Goal: Use online tool/utility: Utilize a website feature to perform a specific function

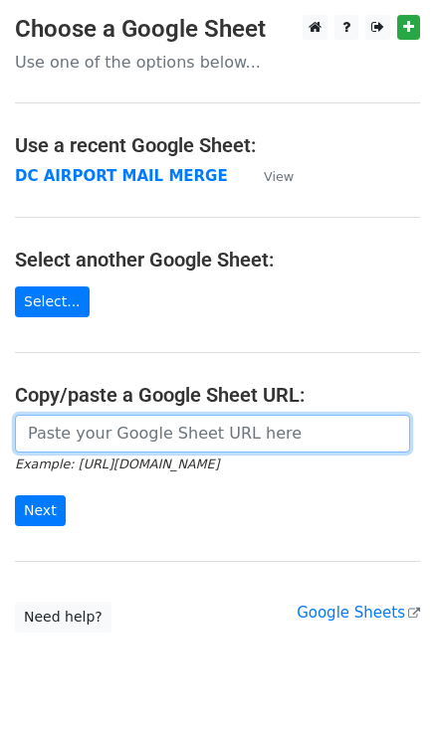
click at [117, 428] on input "url" at bounding box center [212, 434] width 395 height 38
paste input "https://docs.google.com/spreadsheets/d/19D8qlYDcpv2j7zLRiOQrxy_WLINazL7aLgmNRed…"
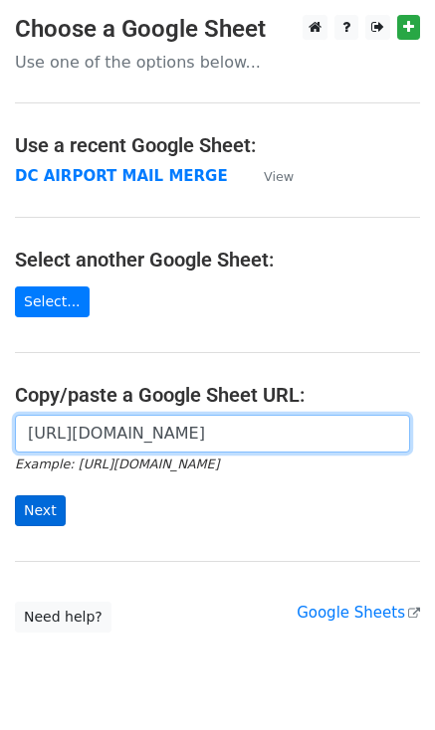
type input "https://docs.google.com/spreadsheets/d/19D8qlYDcpv2j7zLRiOQrxy_WLINazL7aLgmNRed…"
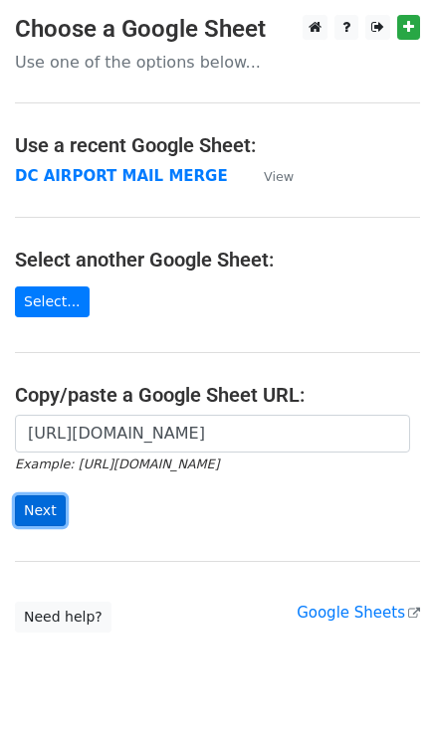
scroll to position [0, 0]
click at [38, 510] on input "Next" at bounding box center [40, 511] width 51 height 31
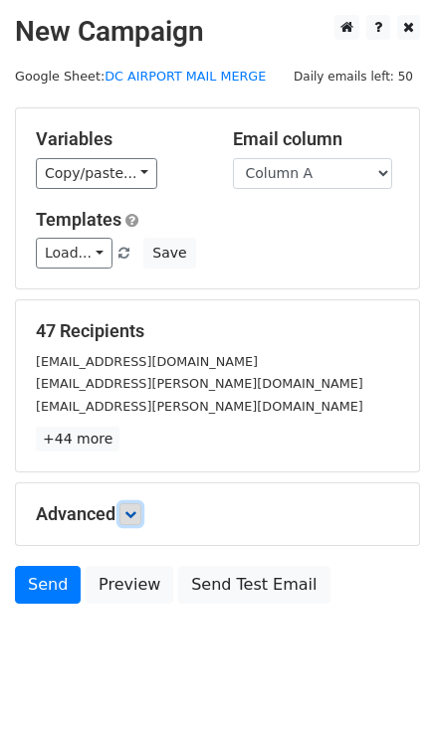
click at [130, 512] on icon at bounding box center [130, 515] width 12 height 12
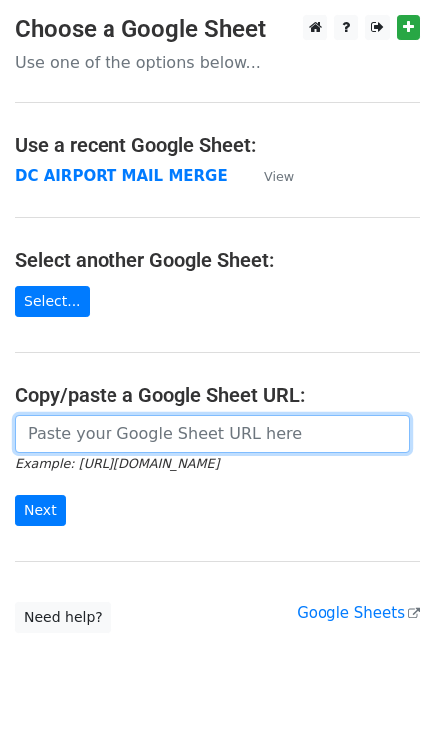
click at [99, 438] on input "url" at bounding box center [212, 434] width 395 height 38
paste input "[URL][DOMAIN_NAME]"
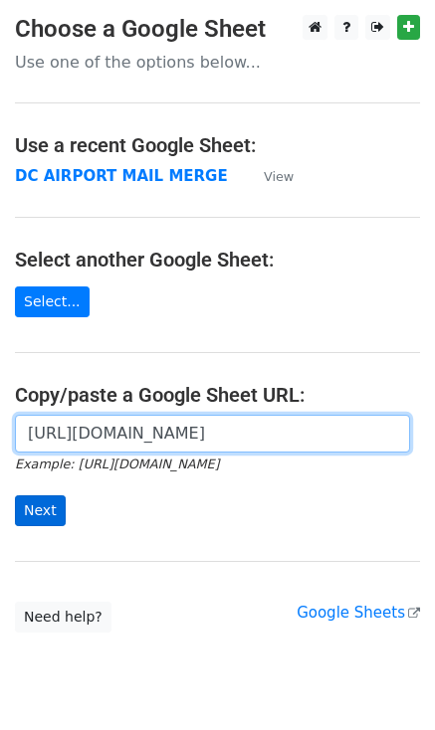
type input "[URL][DOMAIN_NAME]"
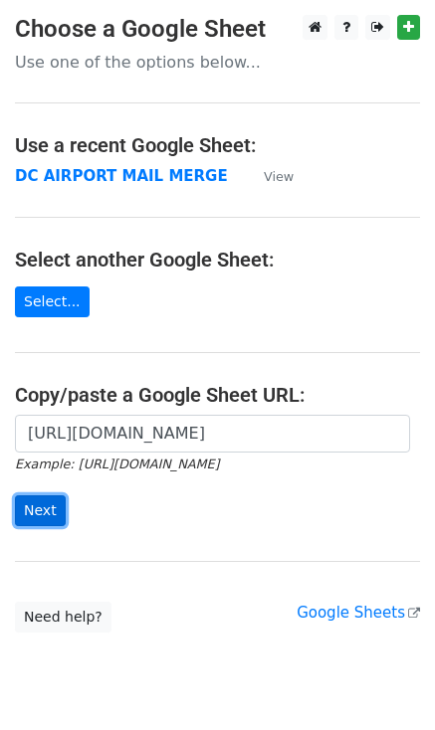
scroll to position [0, 0]
click at [45, 508] on input "Next" at bounding box center [40, 511] width 51 height 31
